Goal: Information Seeking & Learning: Learn about a topic

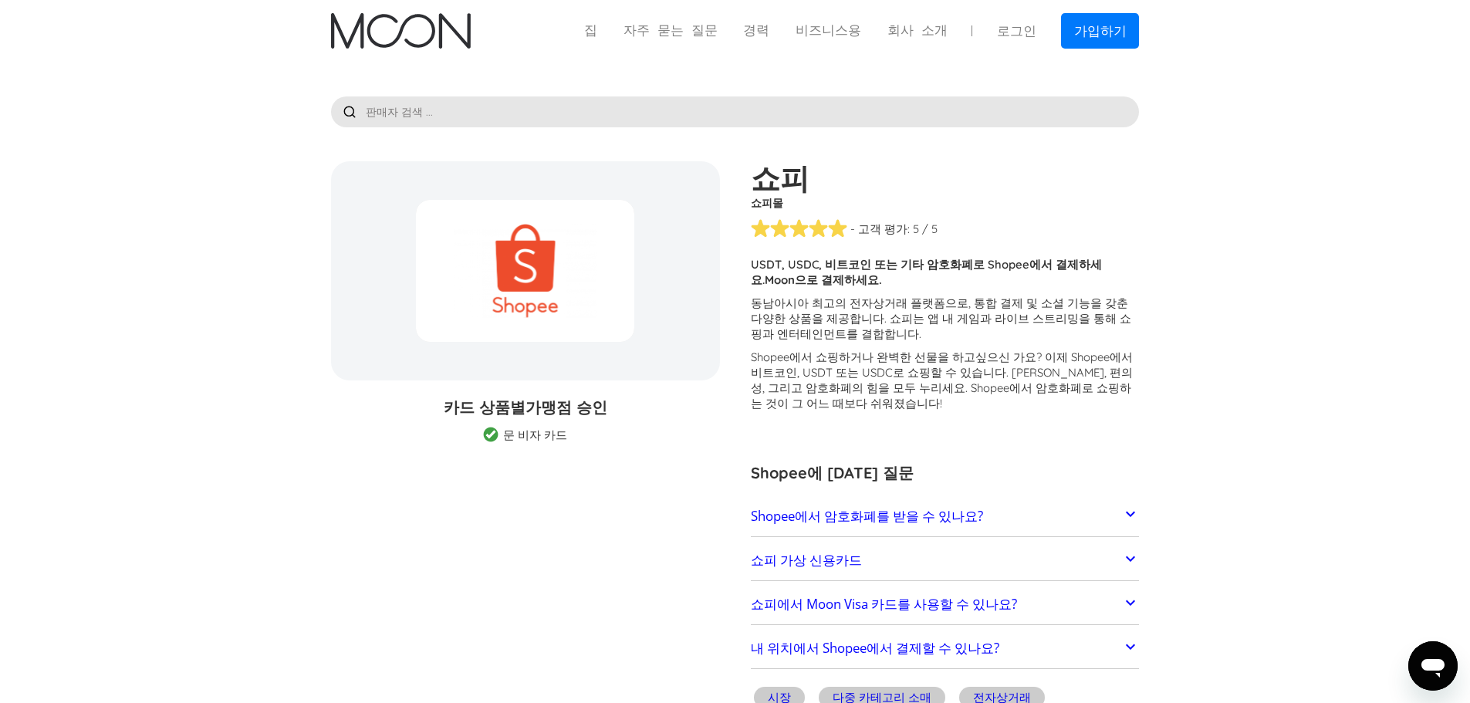
click at [964, 335] on p "동남아시아 최고의 전자상거래 플랫폼으로, 통합 결제 및 소셜 기능을 갖춘 다양한 상품을 제공합니다. 쇼피는 앱 내 게임과 라이브 스트리밍을 통…" at bounding box center [945, 319] width 389 height 46
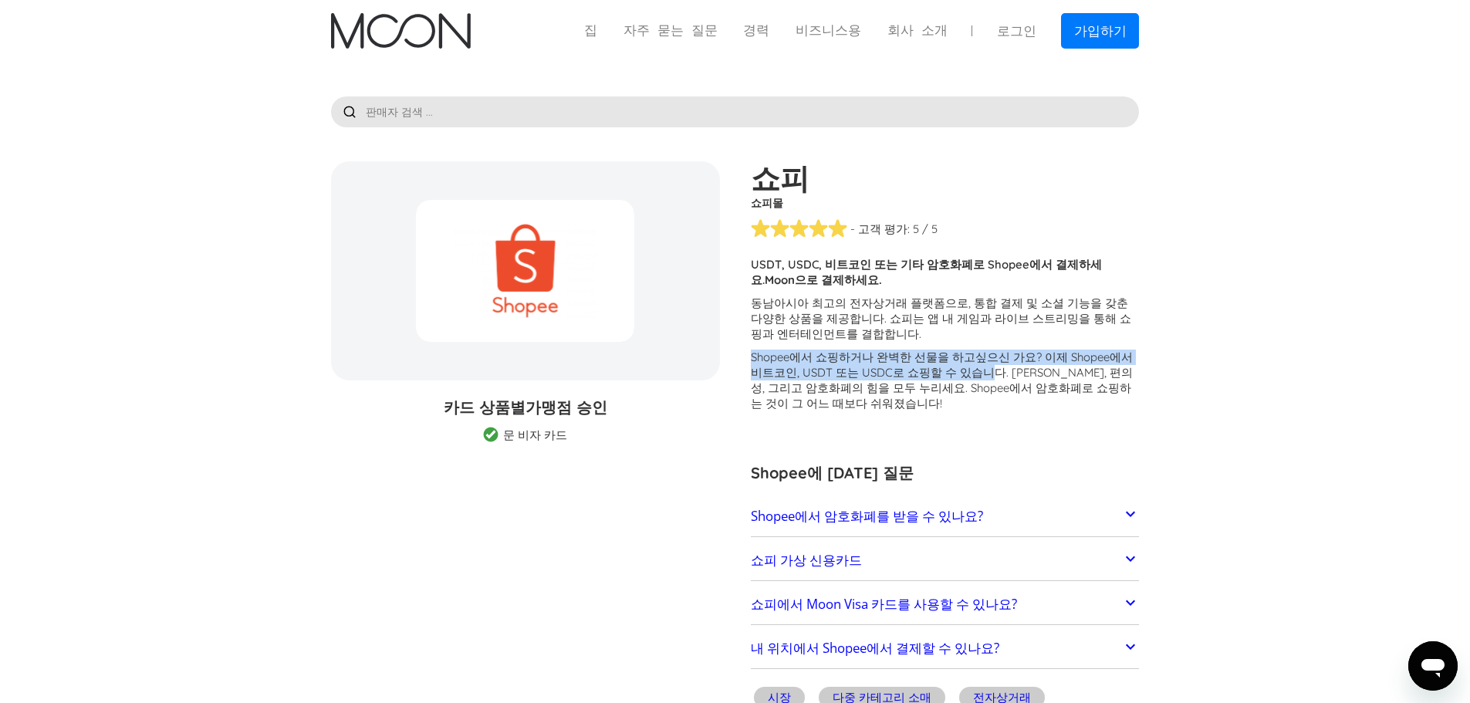
drag, startPoint x: 962, startPoint y: 335, endPoint x: 962, endPoint y: 381, distance: 46.3
click at [962, 381] on div "고객들이 Shopee 거래 관련 문제를 신고하고 있습니다 . 일부 가맹점은 법적 및 규제상의 이유와 Moon의 제휴 금융기관의 제한으로 인해 …" at bounding box center [945, 338] width 389 height 162
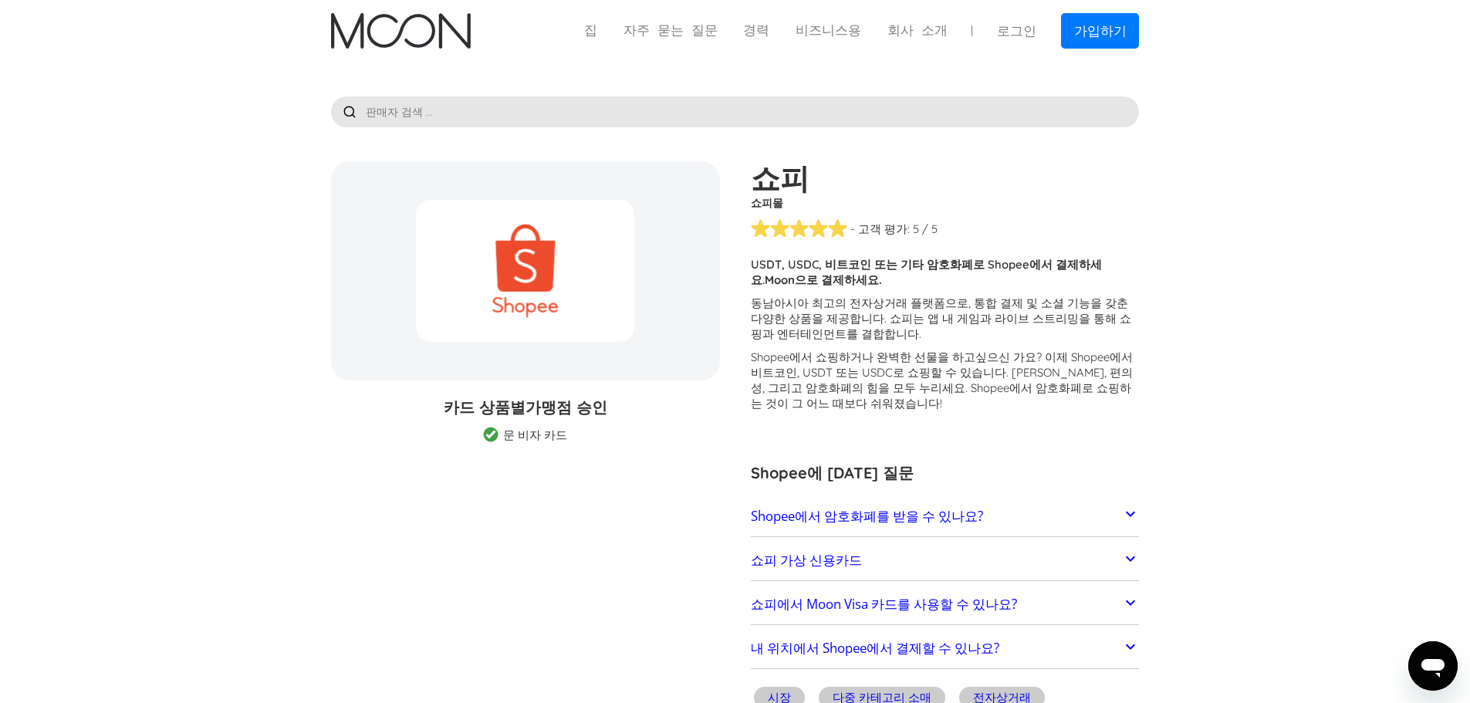
click at [962, 381] on font "싶으신 가요? 이제 Shopee에서 비트코인, USDT 또는 USDC로 쇼핑할 수 있습니다. 유연성, 편의성, 그리고 암호화폐의 힘을 모두 누…" at bounding box center [942, 380] width 382 height 61
click at [1025, 523] on link "Shopee에서 암호화폐를 받을 수 있나요?" at bounding box center [945, 516] width 389 height 32
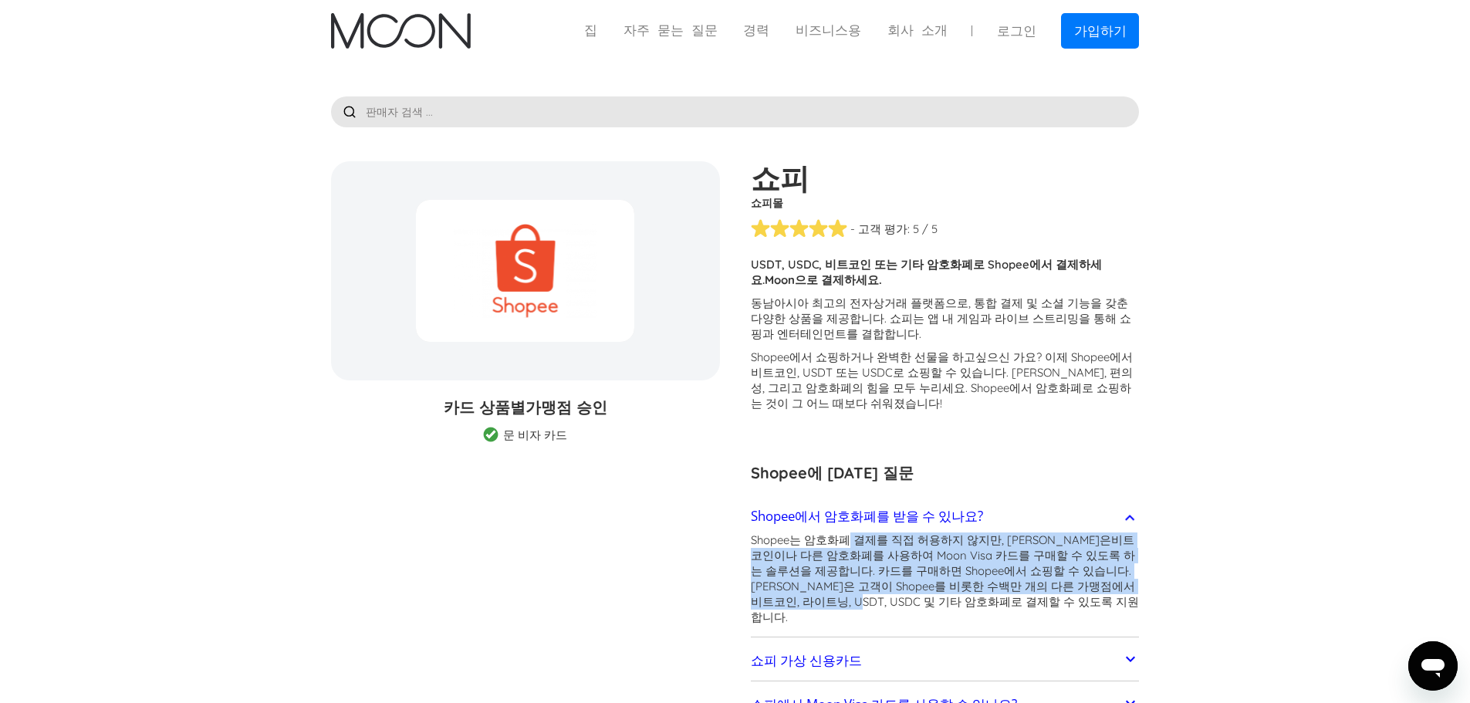
drag, startPoint x: 843, startPoint y: 541, endPoint x: 1084, endPoint y: 592, distance: 246.9
click at [1084, 592] on p "Shopee는 암호화폐 결제를 직접 허용하지 않지만, Moon은 또는 브랜드 상품권 비트코인이나 다른 암호화폐를 사용하여 Moon Visa 카…" at bounding box center [945, 579] width 389 height 93
click at [1084, 592] on font "비트코인이나 다른 암호화폐를 사용하여 Moon Visa 카드를 구매할 수 있도록 하는 솔루션을 제공합니다. 카드를 구매하면 Shopee에서 쇼…" at bounding box center [945, 579] width 388 height 92
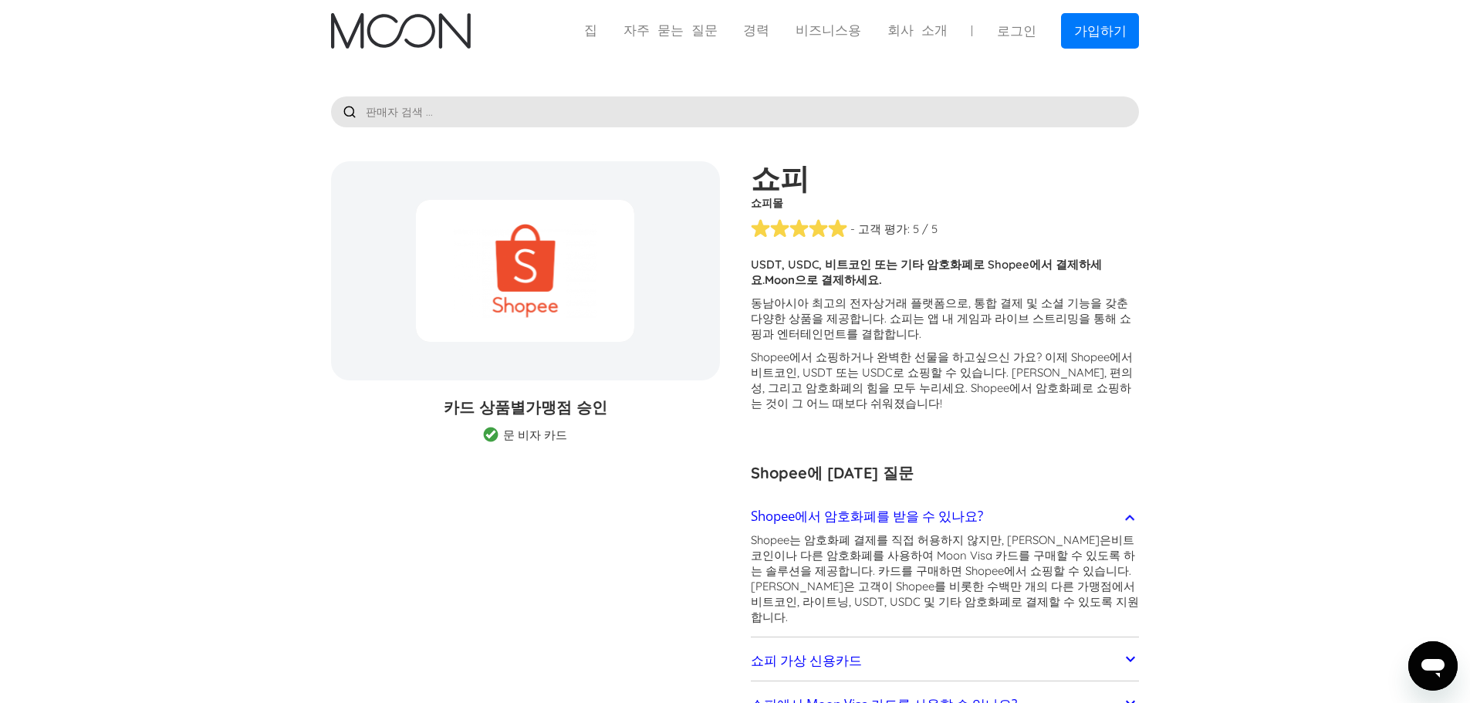
click at [882, 272] on font "Moon으로 결제하세요." at bounding box center [823, 279] width 117 height 15
copy font "Moon"
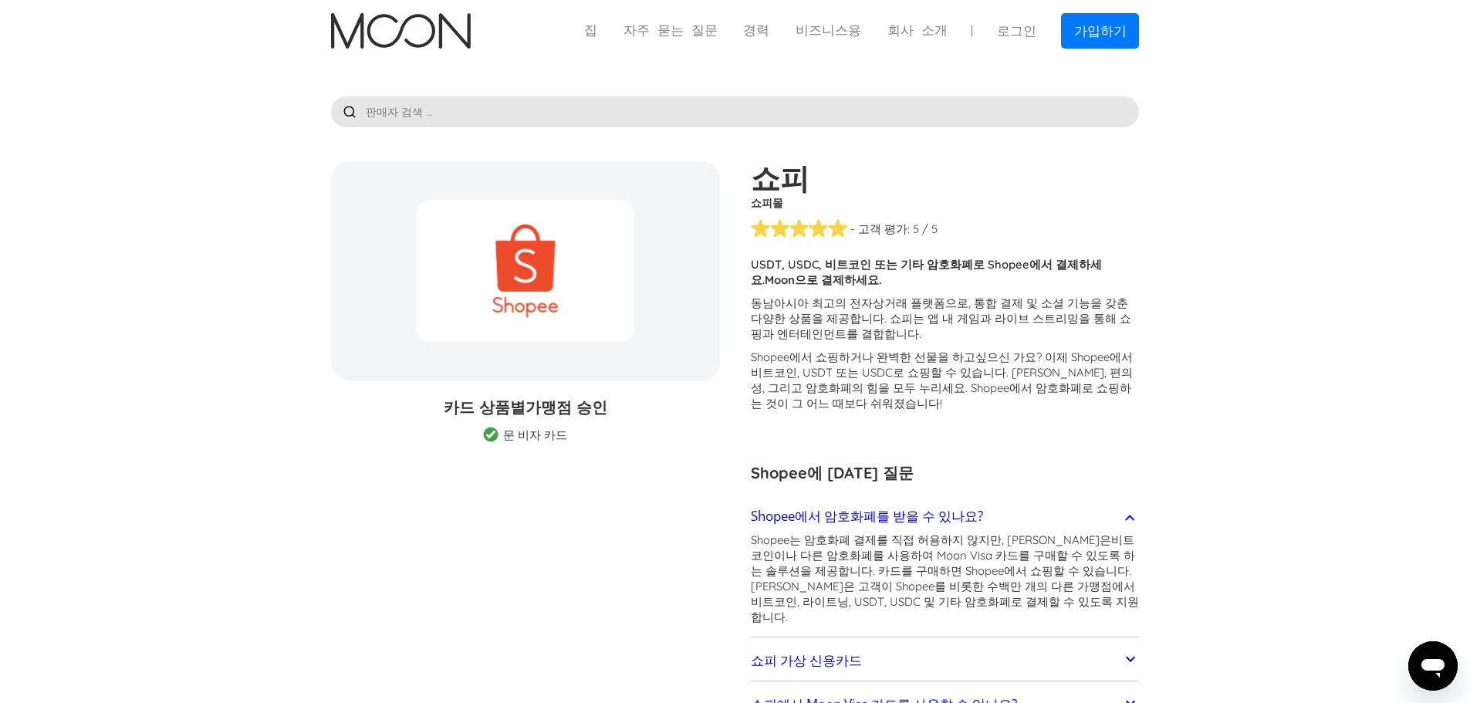
click at [419, 45] on img "집" at bounding box center [401, 31] width 140 height 36
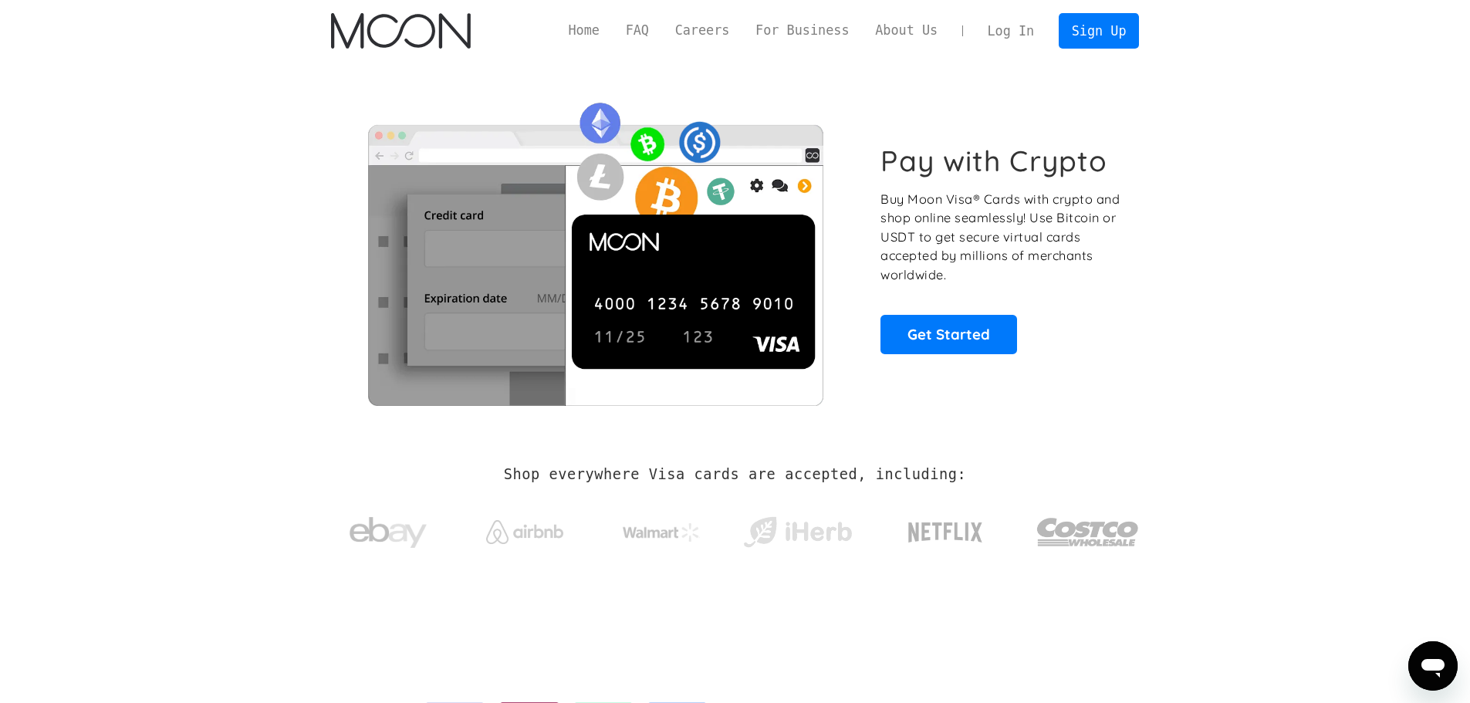
click at [1008, 245] on p "Buy Moon Visa® Cards with crypto and shop online seamlessly! Use Bitcoin or USD…" at bounding box center [1002, 237] width 242 height 95
click at [1253, 289] on section "Pay with Crypto Buy Moon Visa® Cards with crypto and shop online seamlessly! Us…" at bounding box center [735, 249] width 1470 height 374
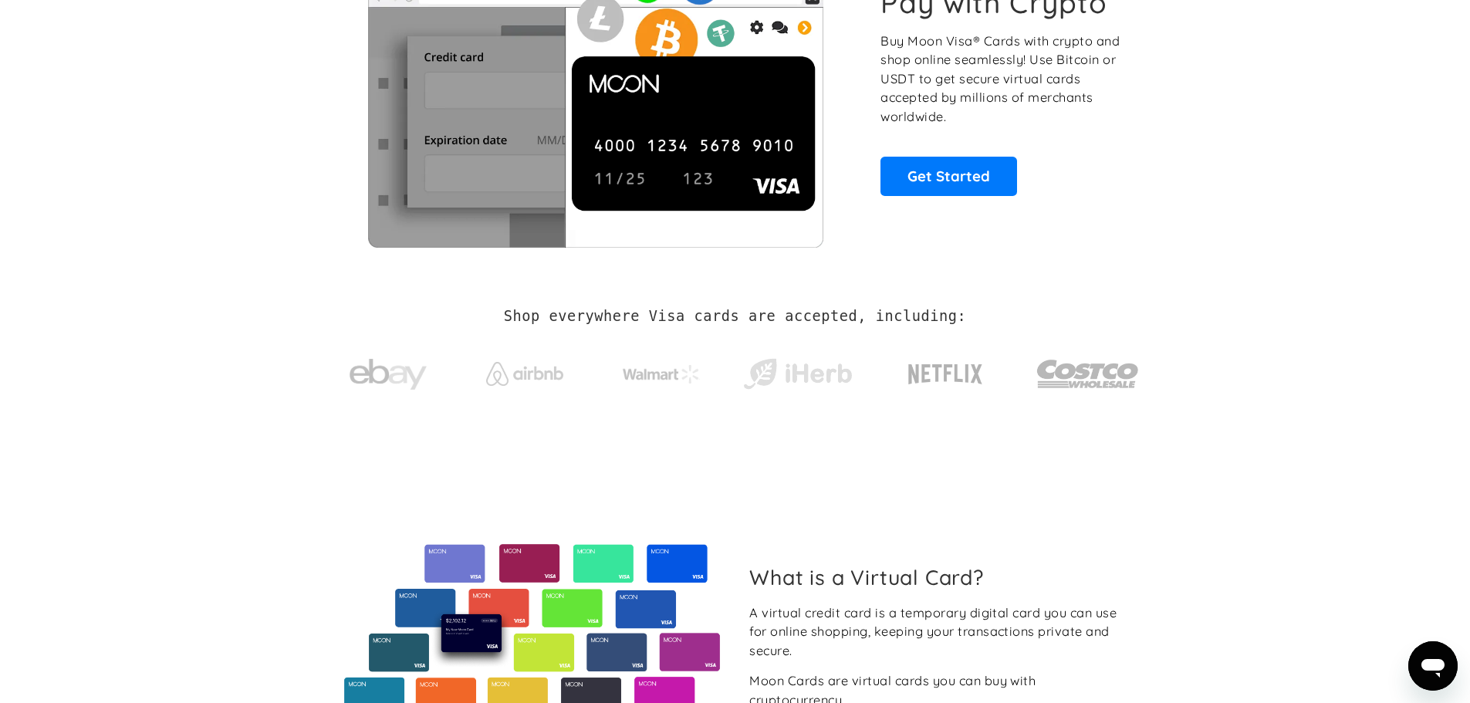
scroll to position [386, 0]
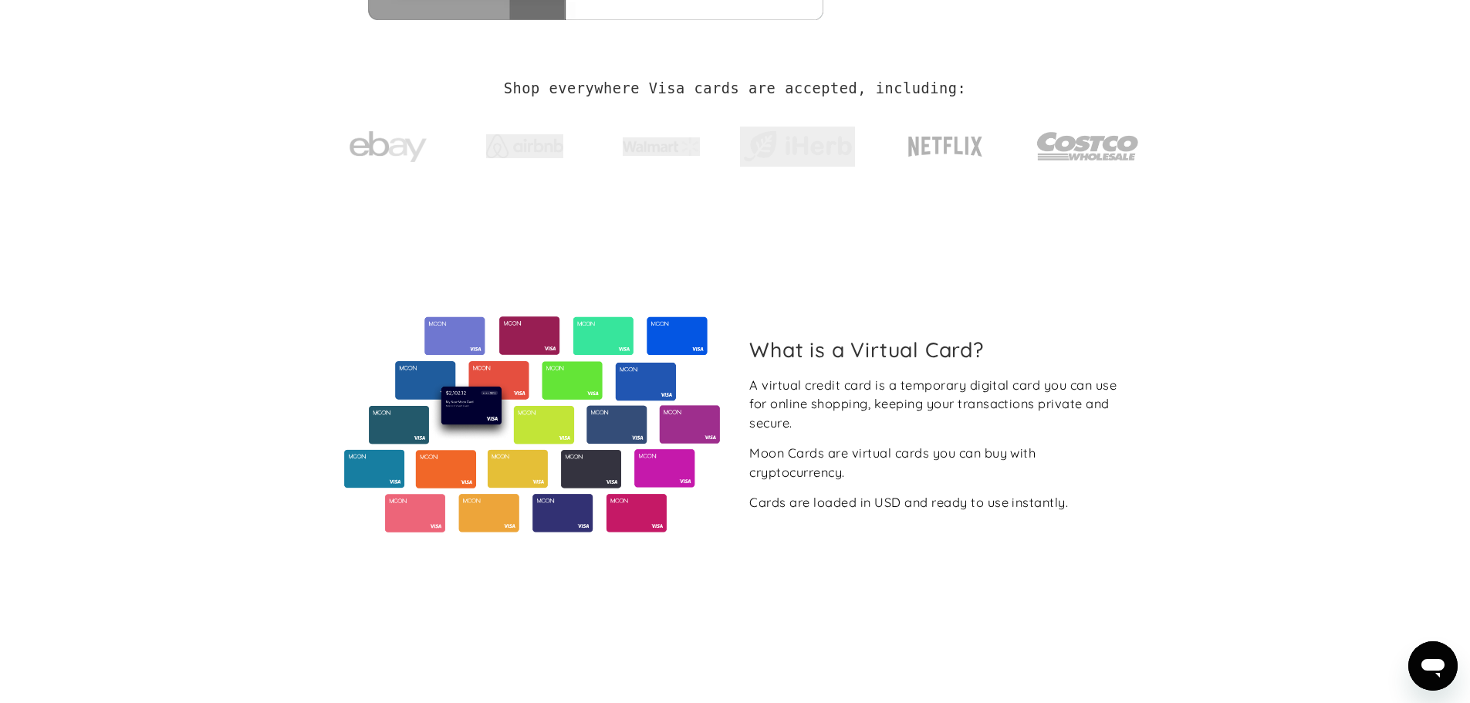
drag, startPoint x: 491, startPoint y: 111, endPoint x: 1004, endPoint y: 136, distance: 513.9
click at [1004, 136] on div at bounding box center [735, 142] width 809 height 81
click at [1226, 201] on section "Shop everywhere Visa cards are accepted, including:" at bounding box center [735, 132] width 1470 height 164
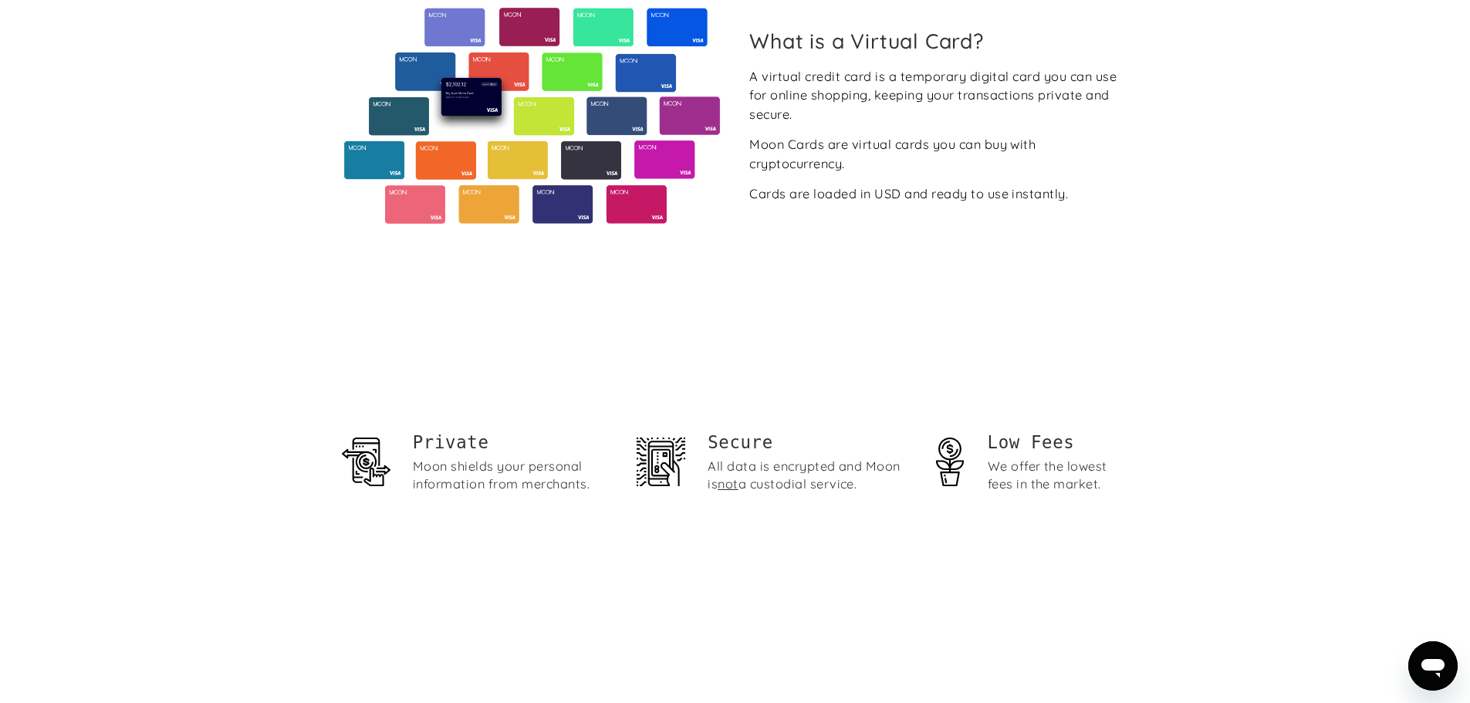
click at [1214, 199] on section "What is a Virtual Card? A virtual credit card is a temporary digital card you c…" at bounding box center [735, 116] width 1470 height 423
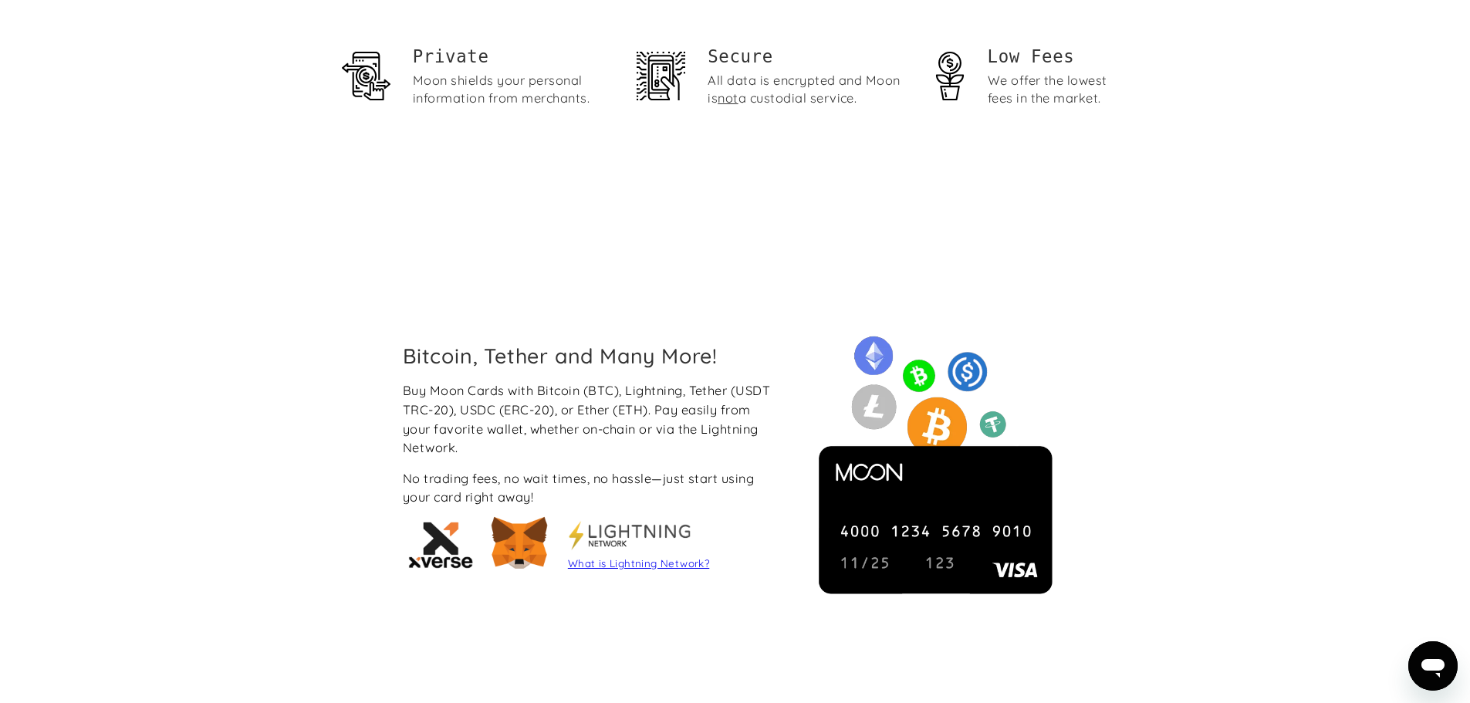
click at [1211, 233] on div "Bitcoin, Tether and Many More! Buy Moon Cards with Bitcoin (BTC), Lightning, Te…" at bounding box center [735, 461] width 1470 height 482
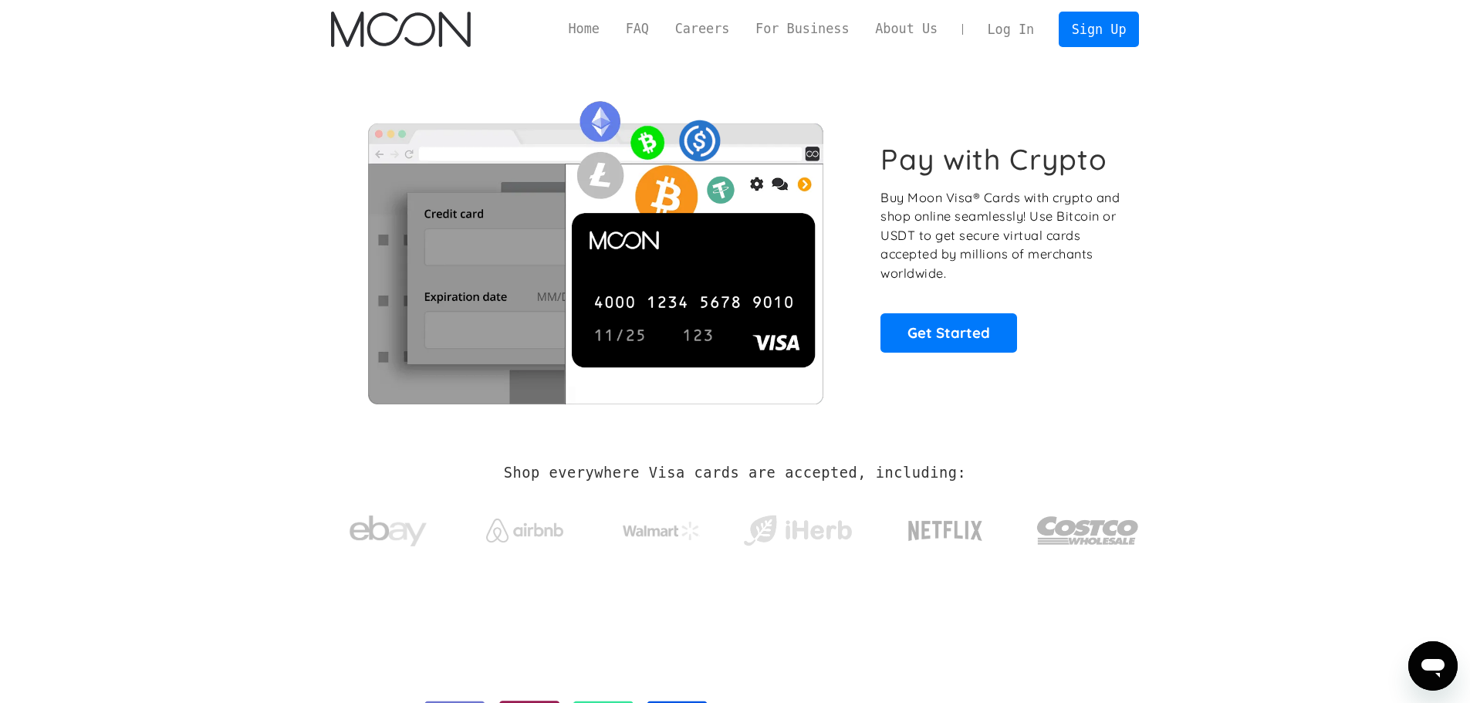
scroll to position [0, 0]
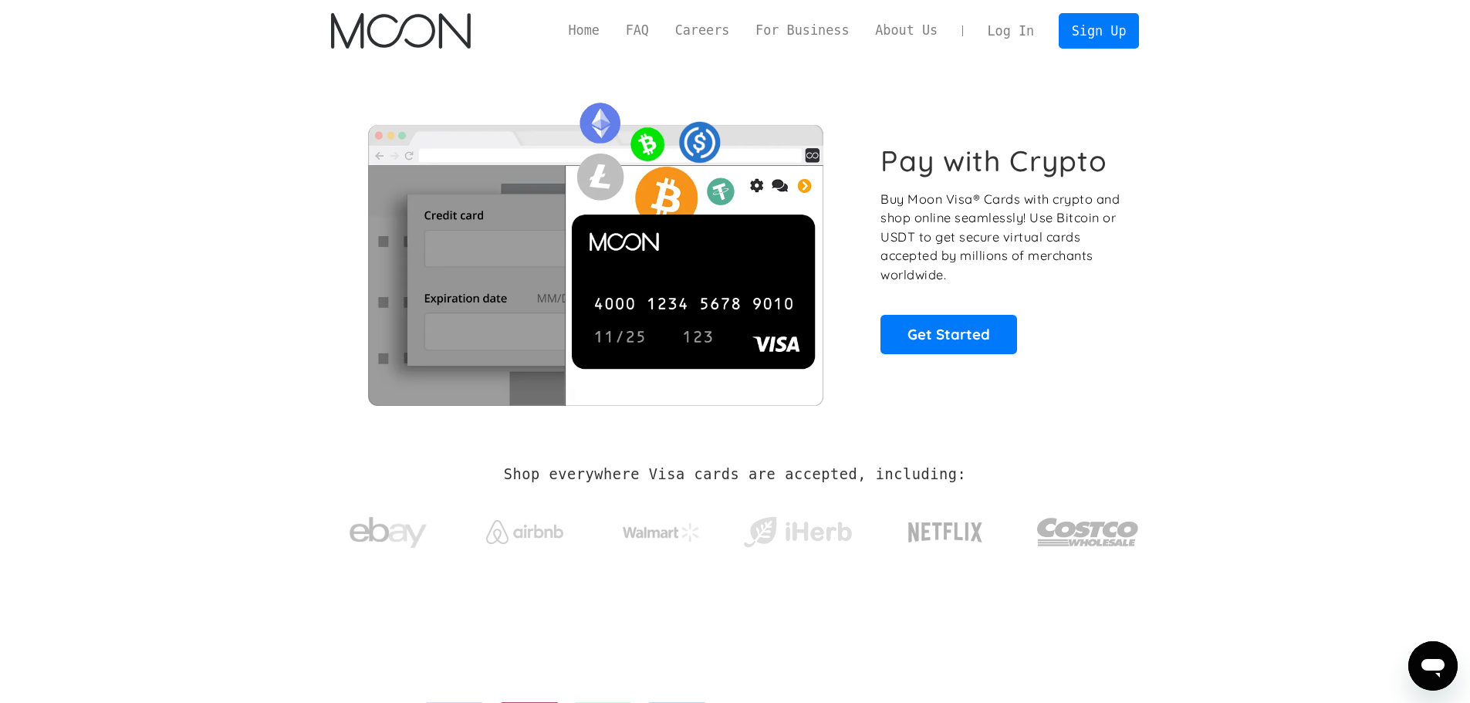
click at [1224, 401] on section "Pay with Crypto Buy Moon Visa® Cards with crypto and shop online seamlessly! Us…" at bounding box center [735, 249] width 1470 height 374
